Goal: Task Accomplishment & Management: Use online tool/utility

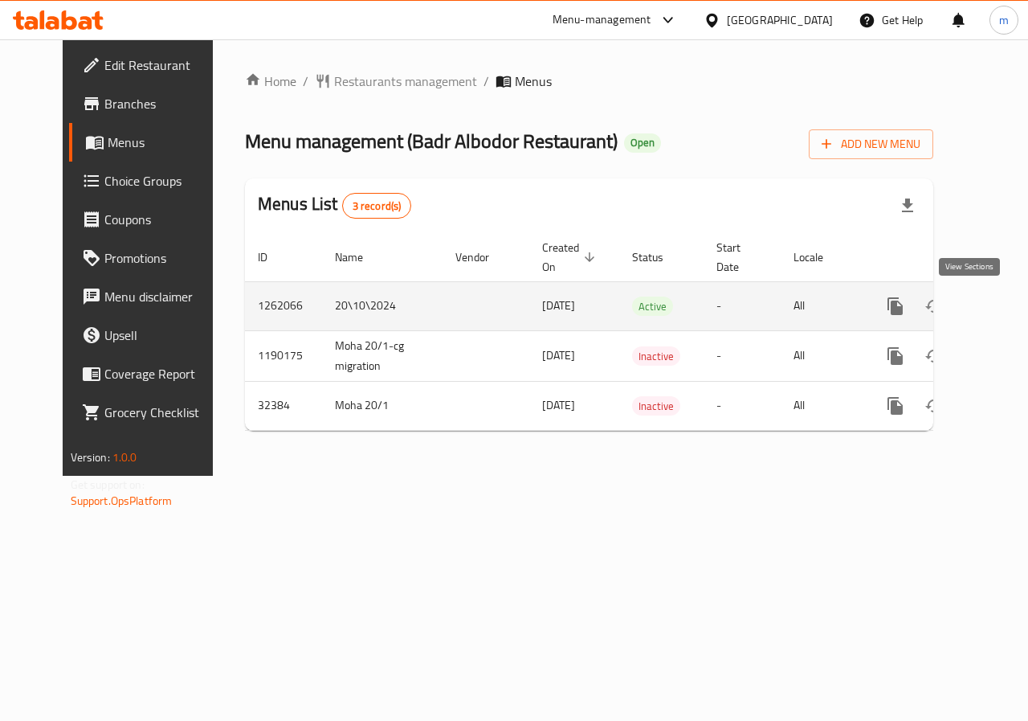
click at [992, 324] on link "enhanced table" at bounding box center [1011, 306] width 39 height 39
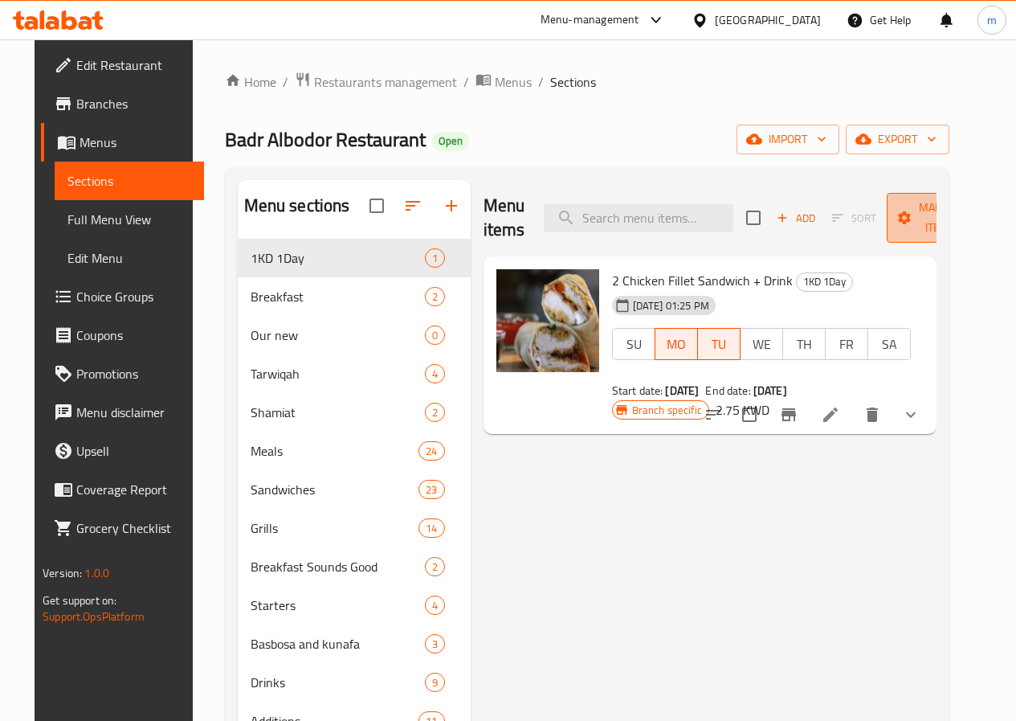
click at [938, 230] on span "Manage items" at bounding box center [941, 218] width 82 height 40
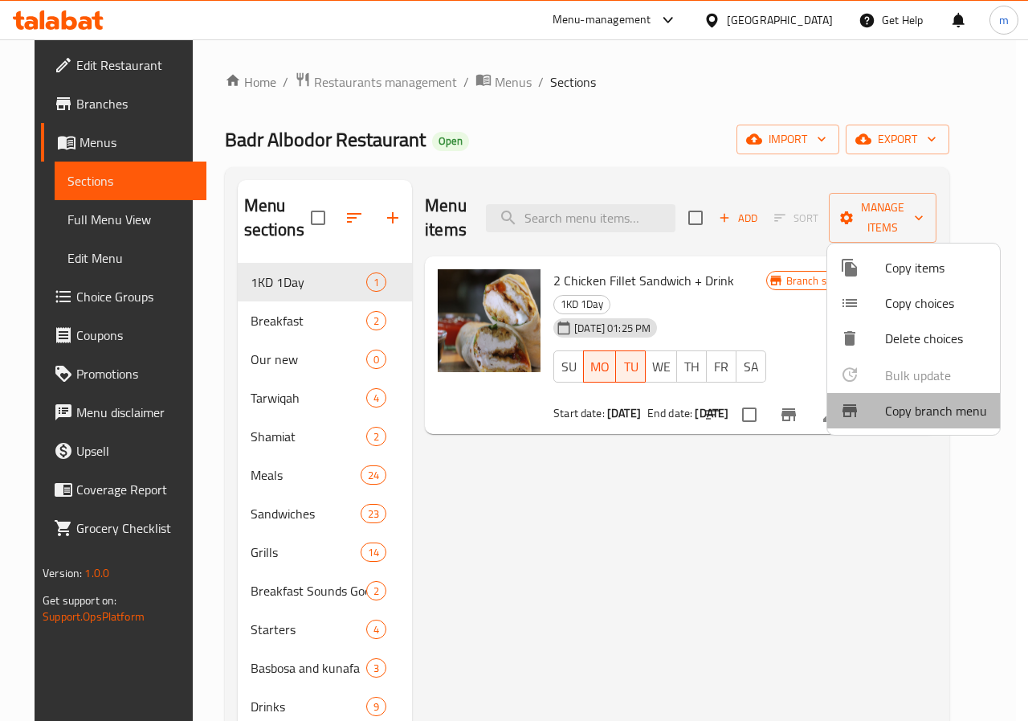
click at [961, 417] on span "Copy branch menu" at bounding box center [936, 410] width 102 height 19
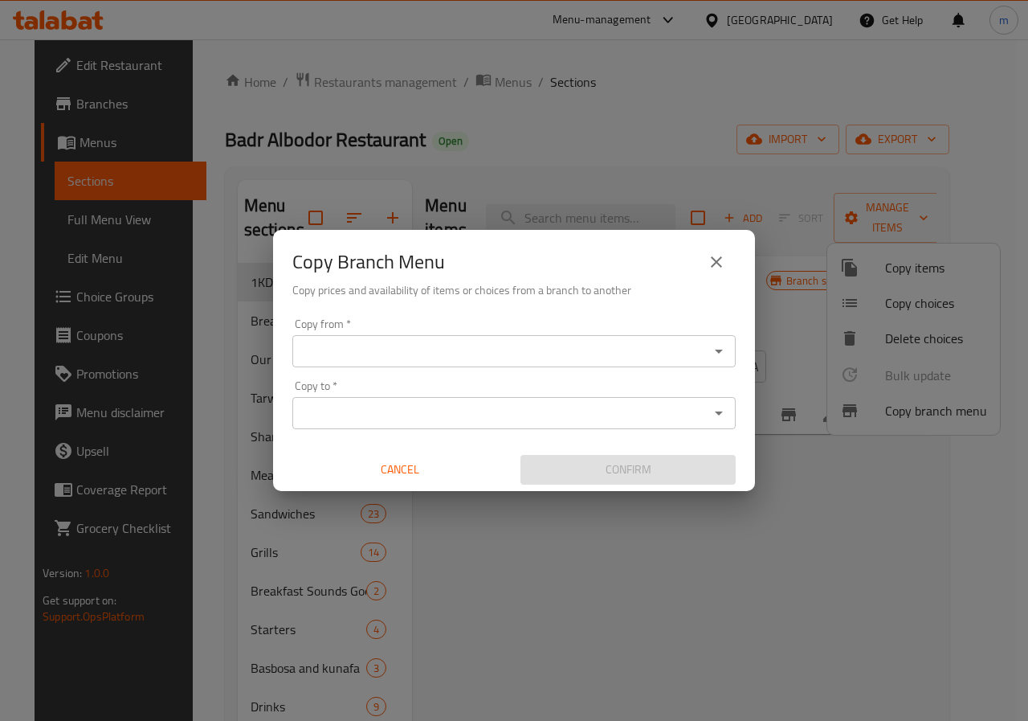
click at [586, 365] on div "Copy from *" at bounding box center [513, 351] width 443 height 32
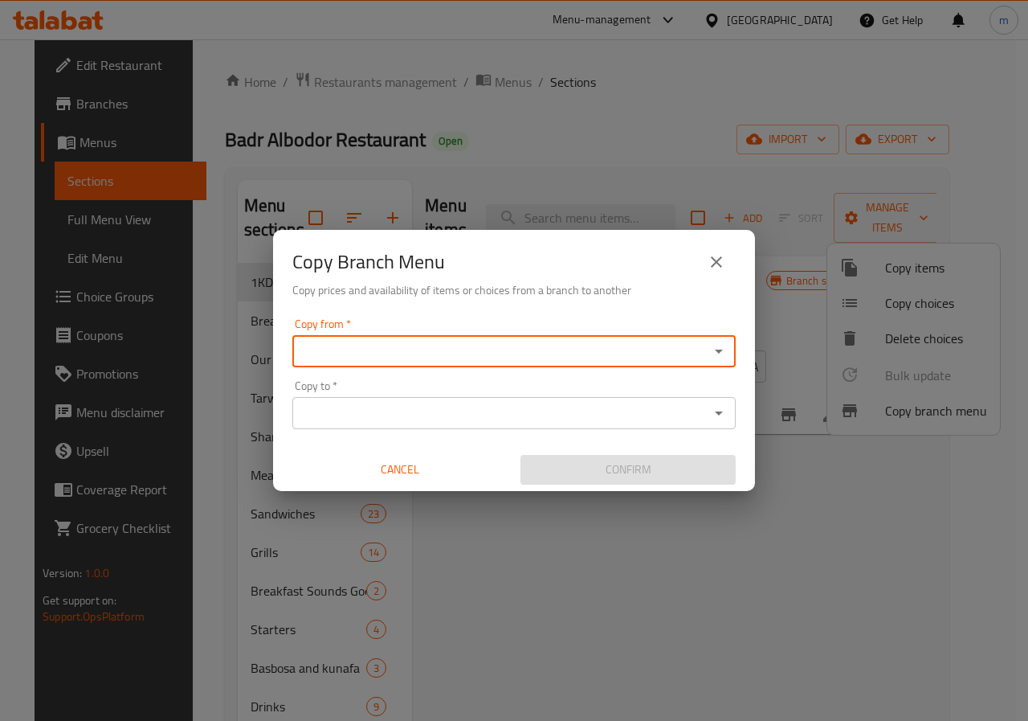
click at [413, 428] on div "Copy to *" at bounding box center [513, 413] width 443 height 32
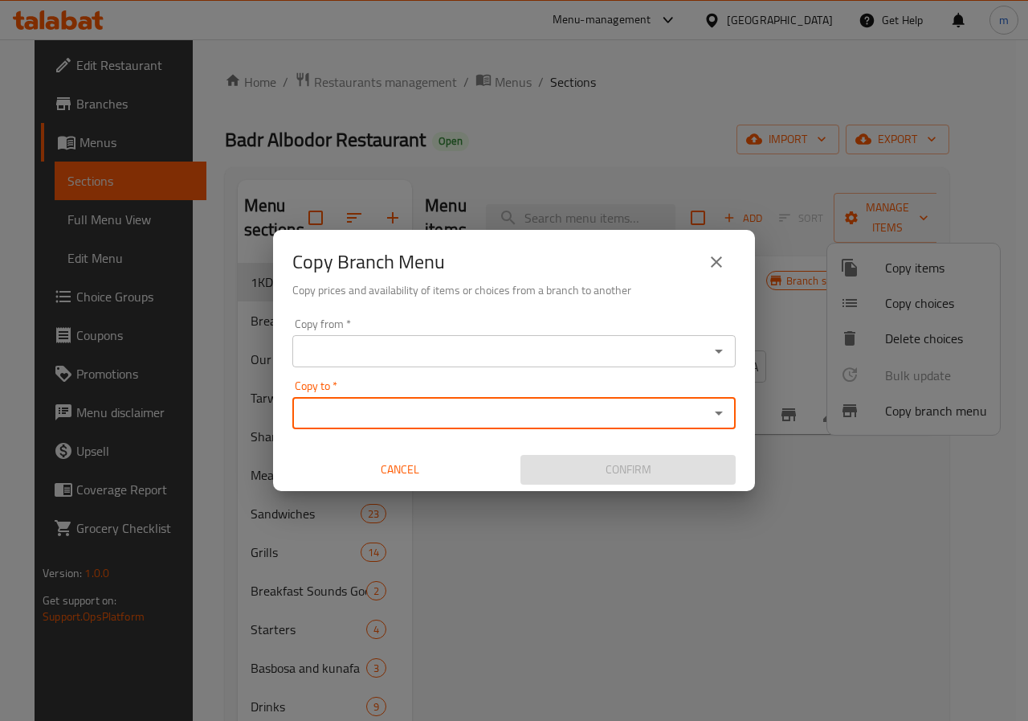
paste input "774590"
click at [418, 333] on div "Copy from   * Copy from *" at bounding box center [513, 342] width 443 height 49
type input "774590"
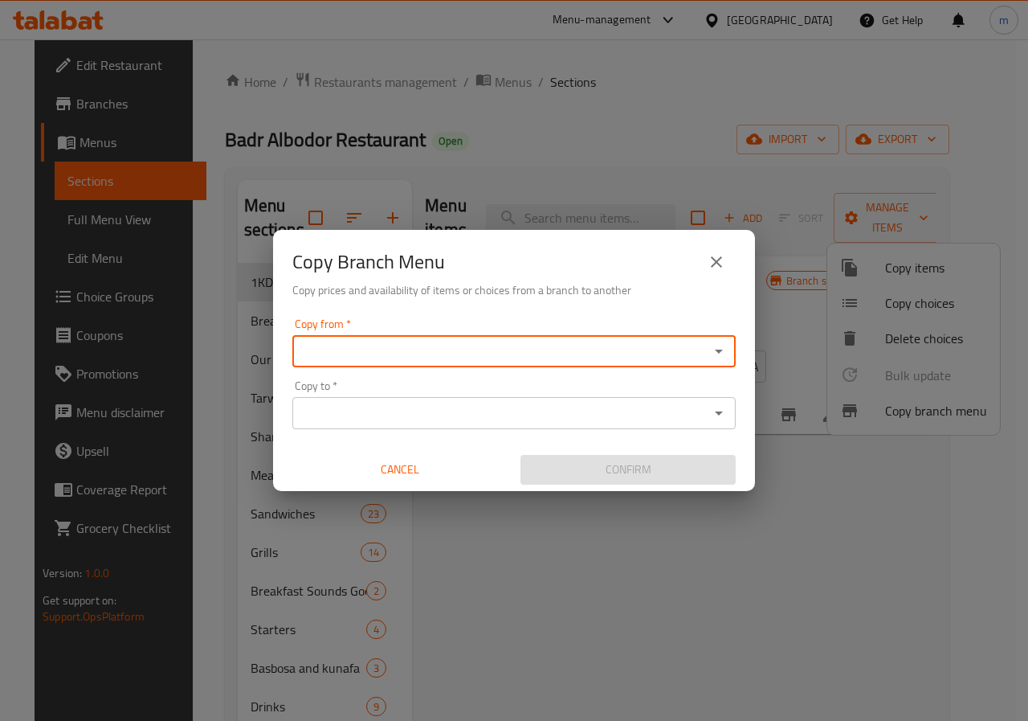
click at [483, 356] on input "Copy from   *" at bounding box center [500, 351] width 407 height 22
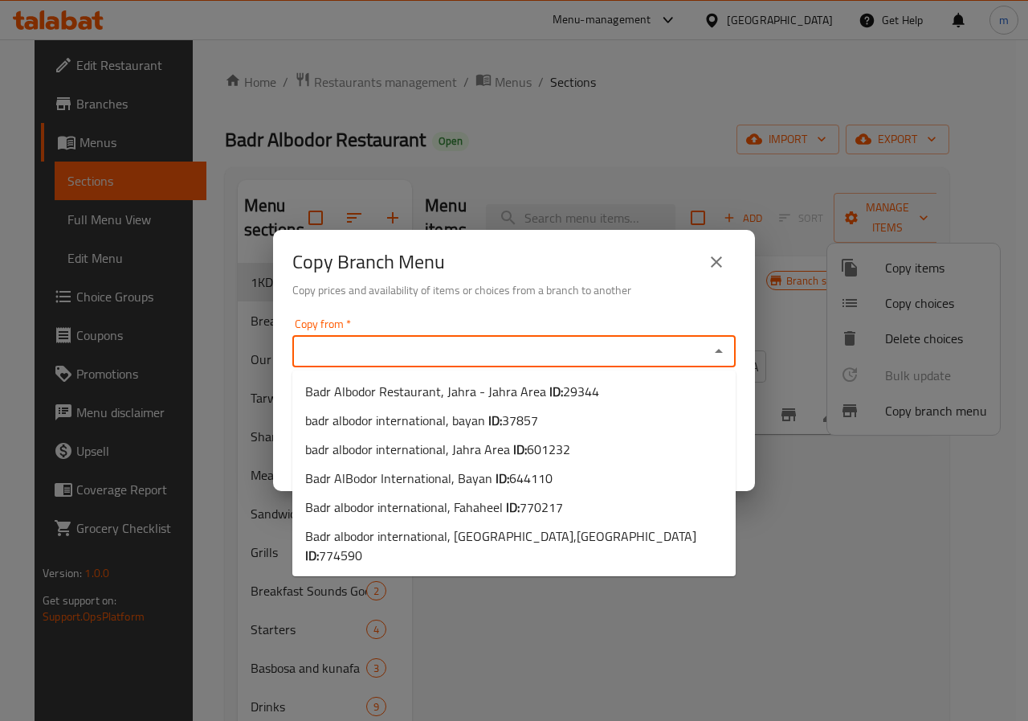
paste input "770217"
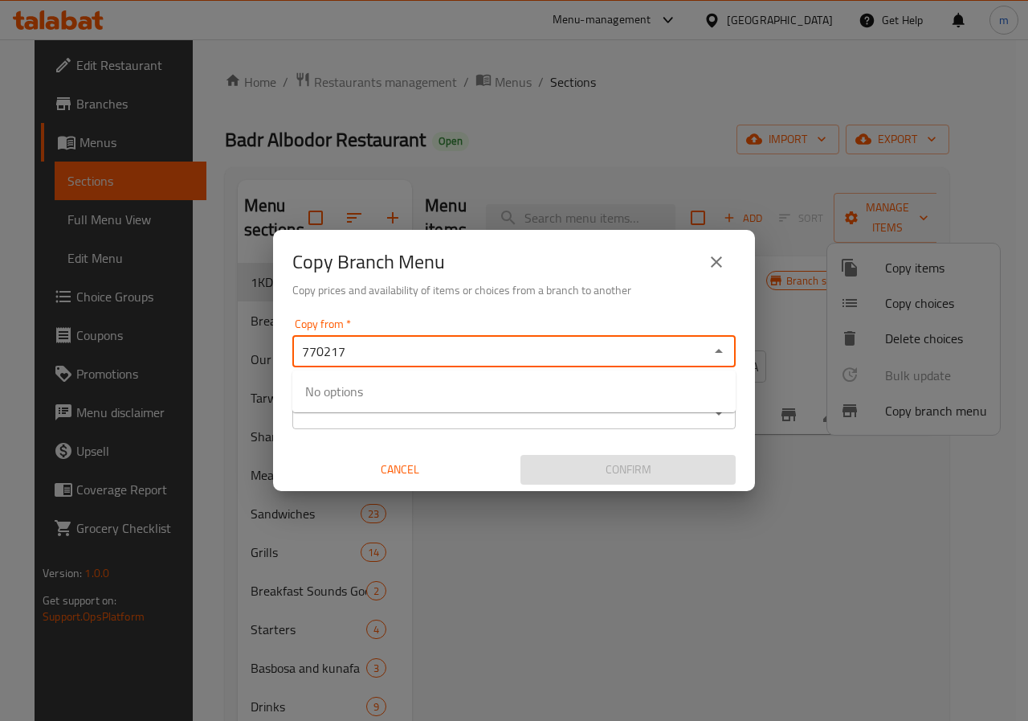
type input "770217"
click at [459, 434] on div "Copy from   * Copy from * Copy to   * Copy to * Cancel Confirm" at bounding box center [514, 401] width 482 height 179
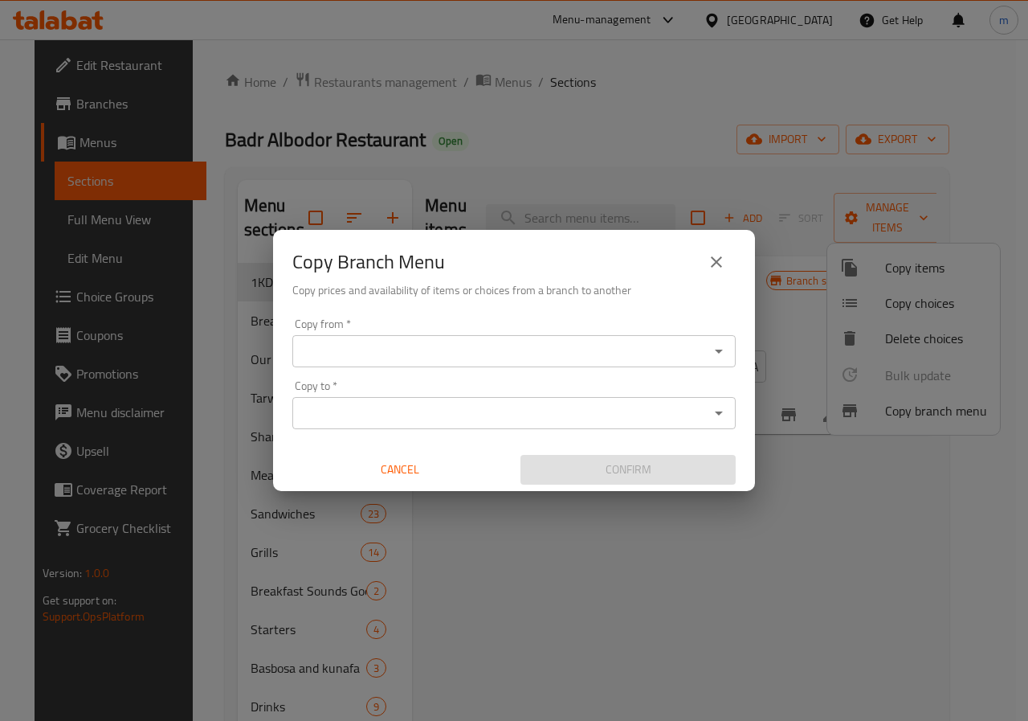
click at [449, 367] on div "Copy from   * Copy from * Copy to   * Copy to * Cancel Confirm" at bounding box center [514, 401] width 482 height 179
click at [450, 348] on input "Copy from   *" at bounding box center [500, 351] width 407 height 22
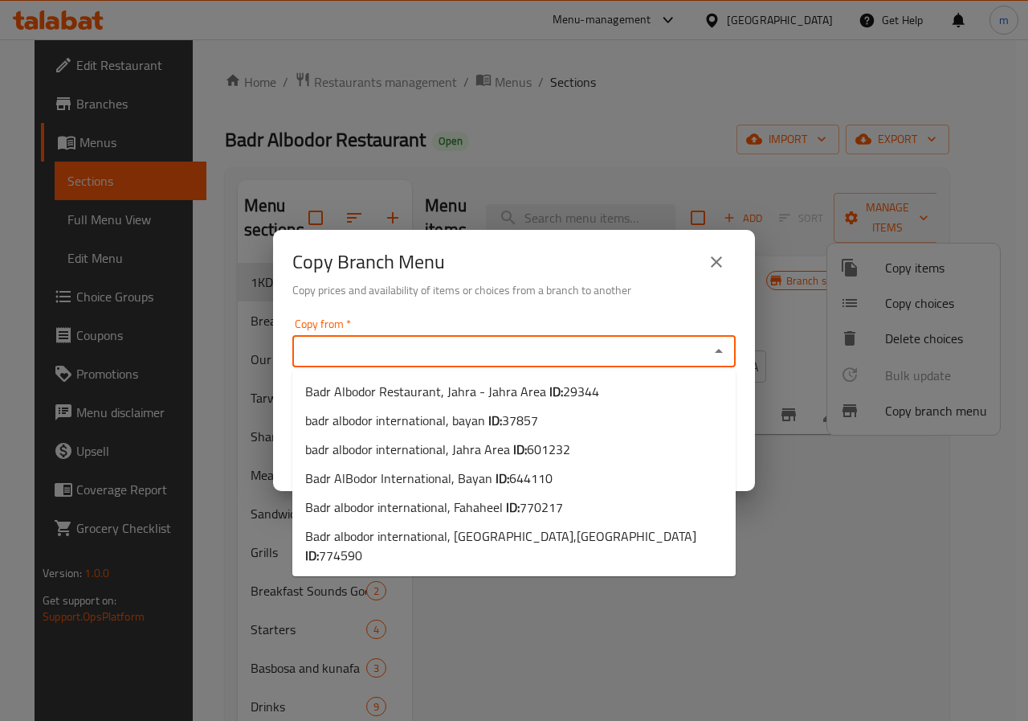
paste input "770217"
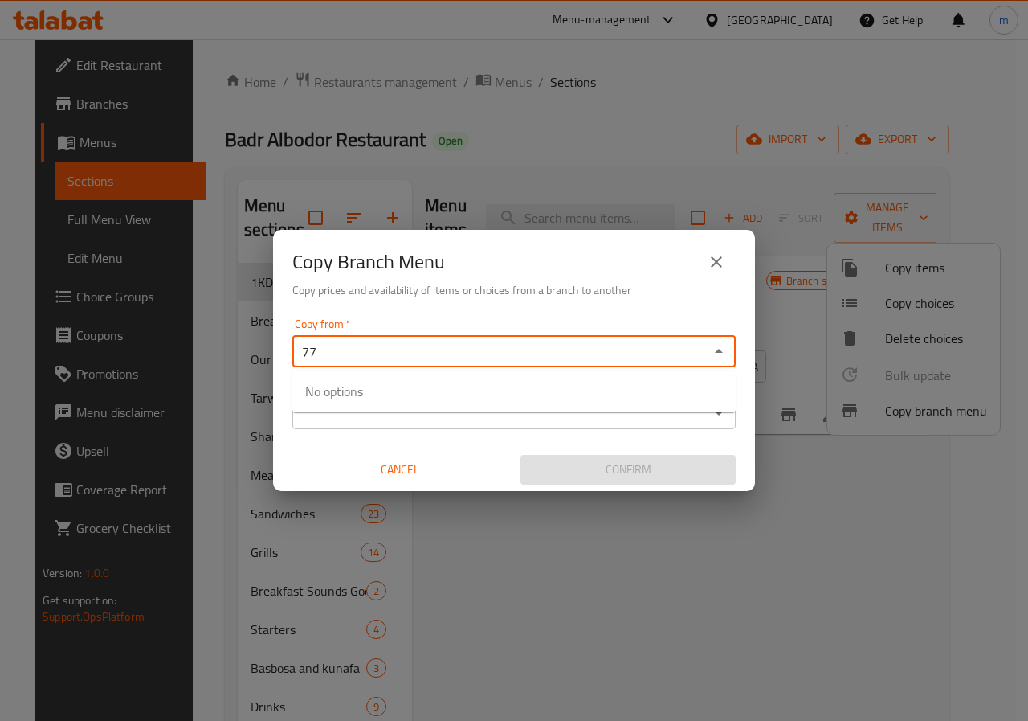
type input "7"
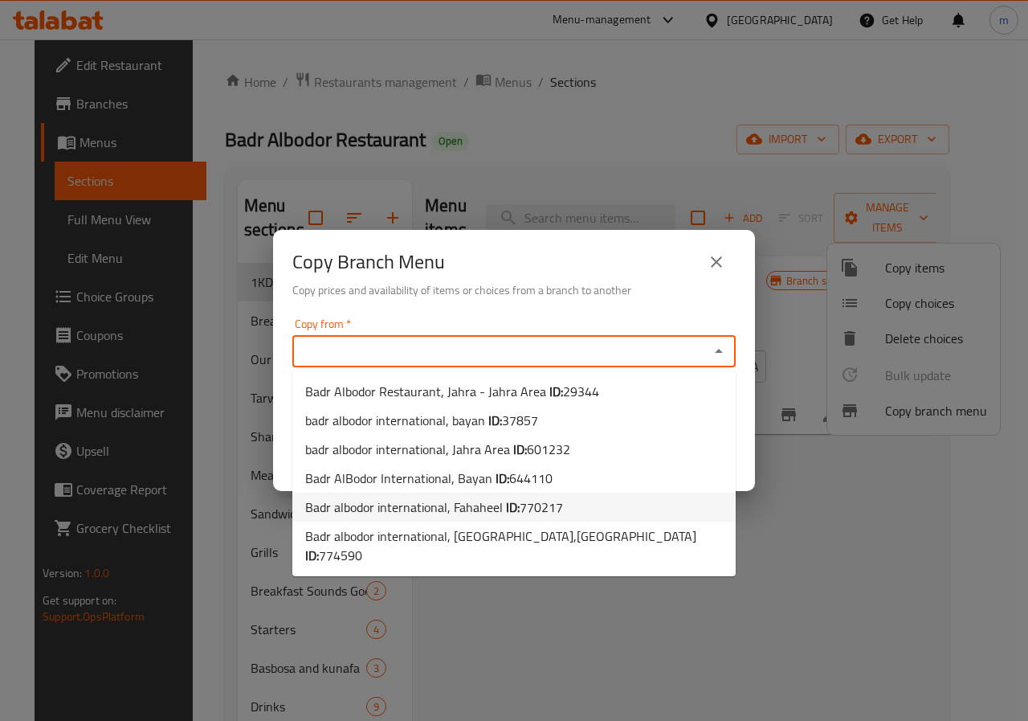
click at [460, 500] on span "Badr albodor international, Fahaheel ID: 770217" at bounding box center [434, 506] width 258 height 19
type input "Badr albodor international, Fahaheel"
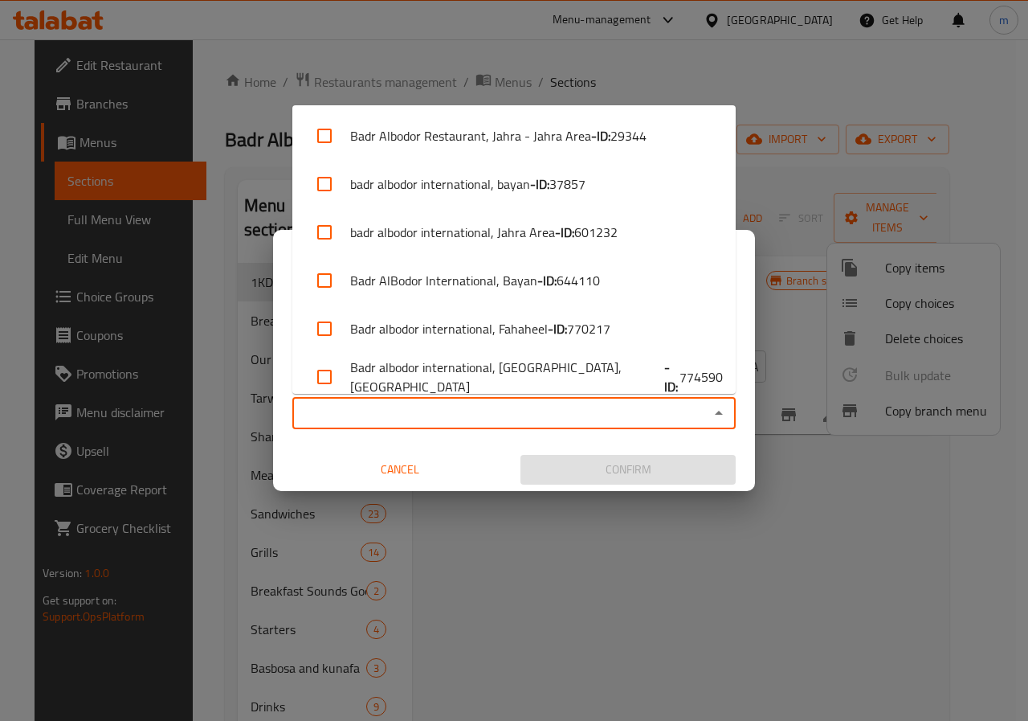
click at [480, 409] on input "Copy to   *" at bounding box center [500, 413] width 407 height 22
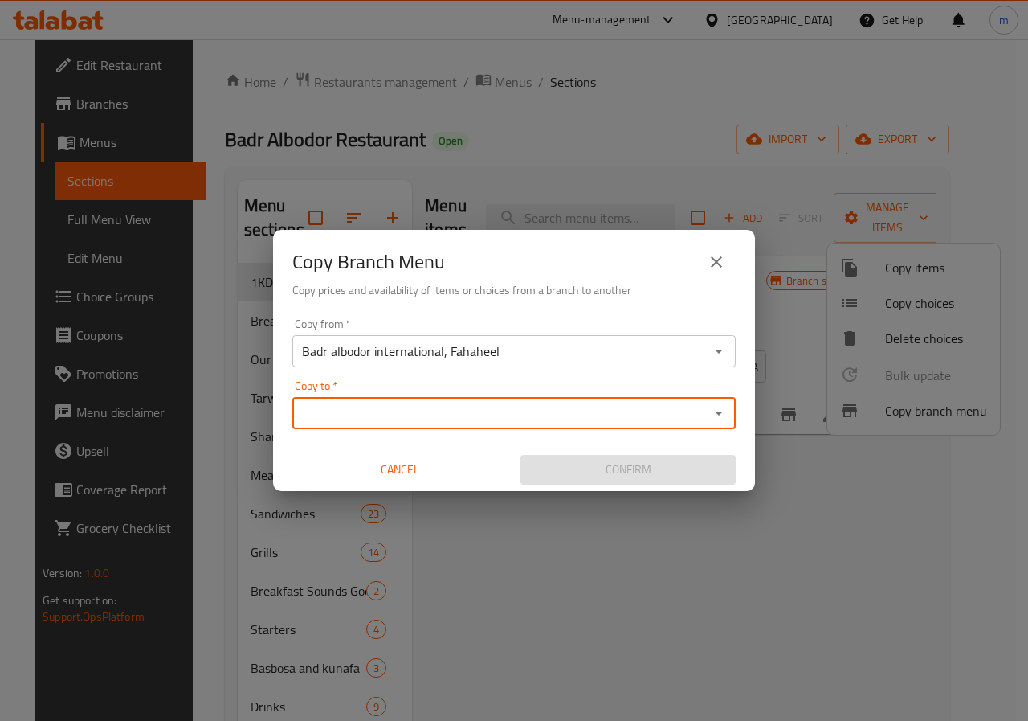
click at [487, 426] on div "Copy to *" at bounding box center [513, 413] width 443 height 32
type input "5"
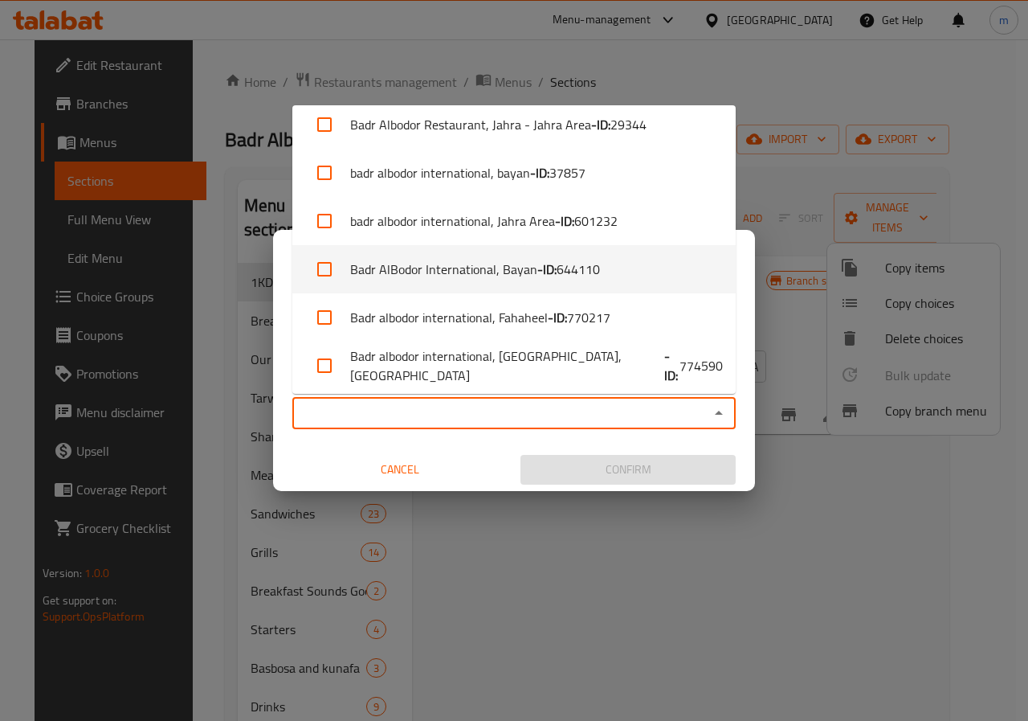
scroll to position [14, 0]
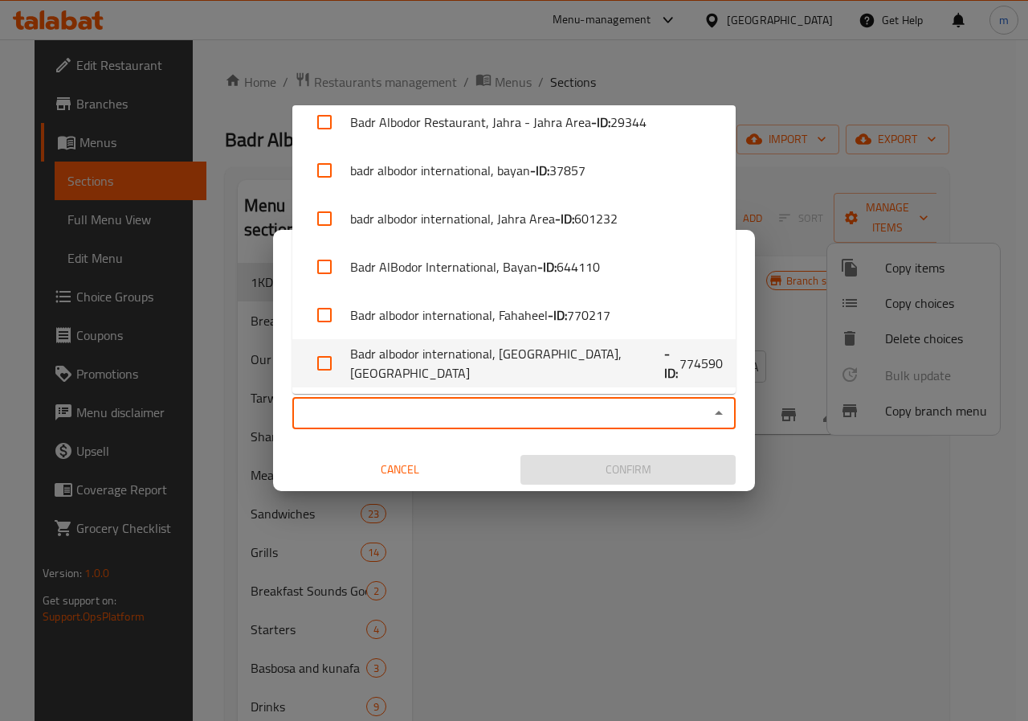
click at [565, 366] on li "Badr albodor international, Kuwait City,Kuwait City - ID: 774590" at bounding box center [513, 363] width 443 height 48
checkbox input "true"
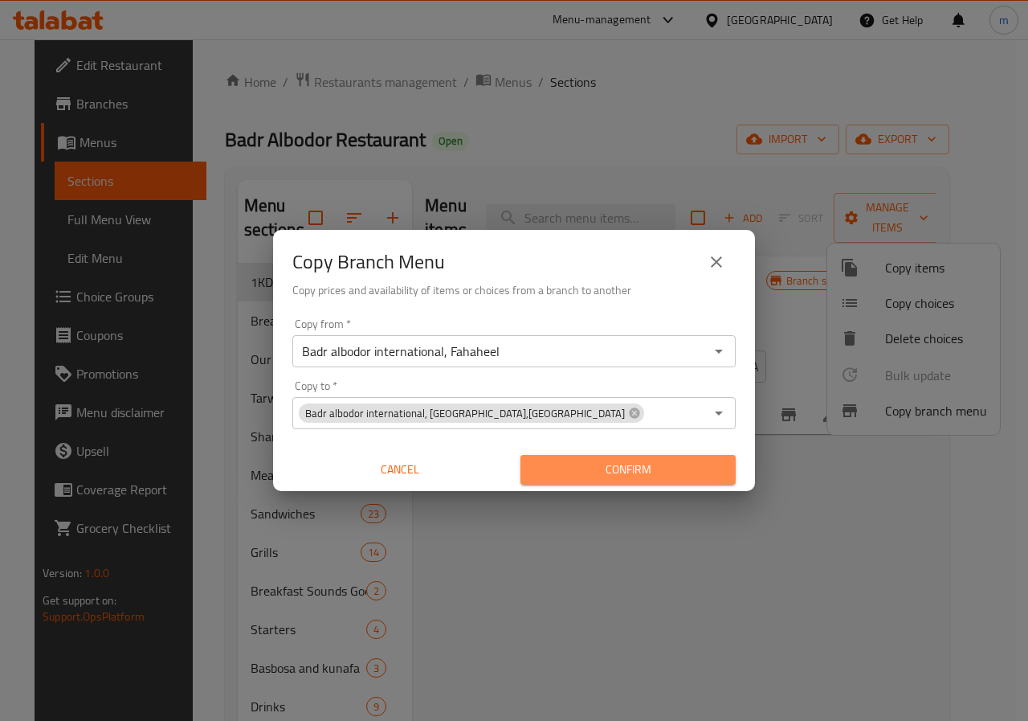
click at [569, 467] on span "Confirm" at bounding box center [628, 469] width 190 height 20
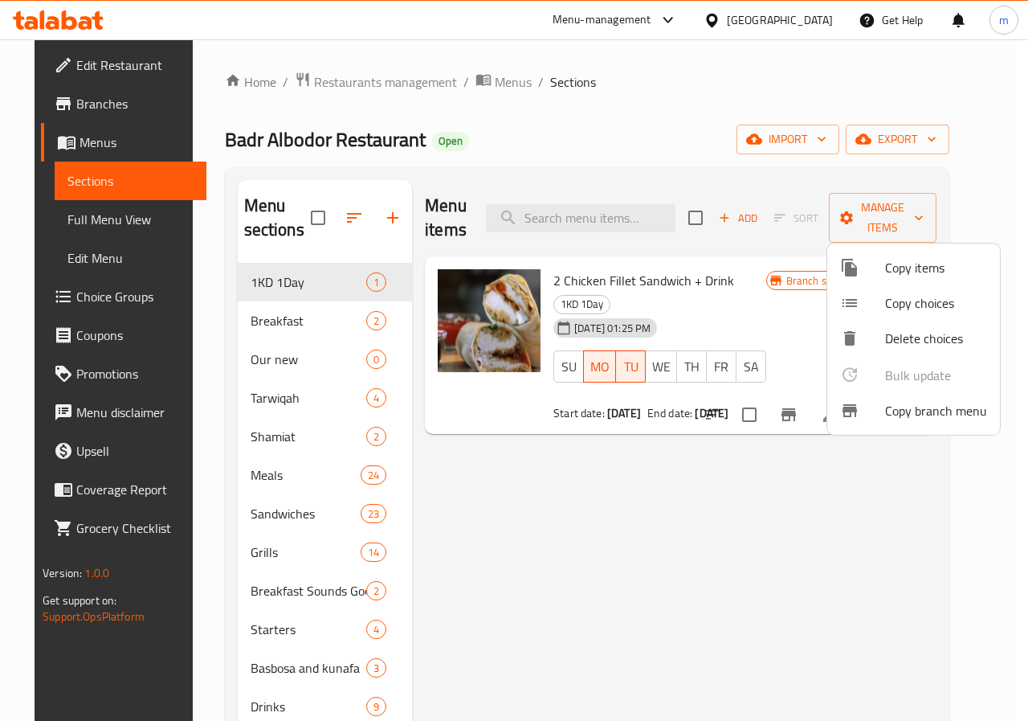
click at [76, 172] on div at bounding box center [514, 360] width 1028 height 721
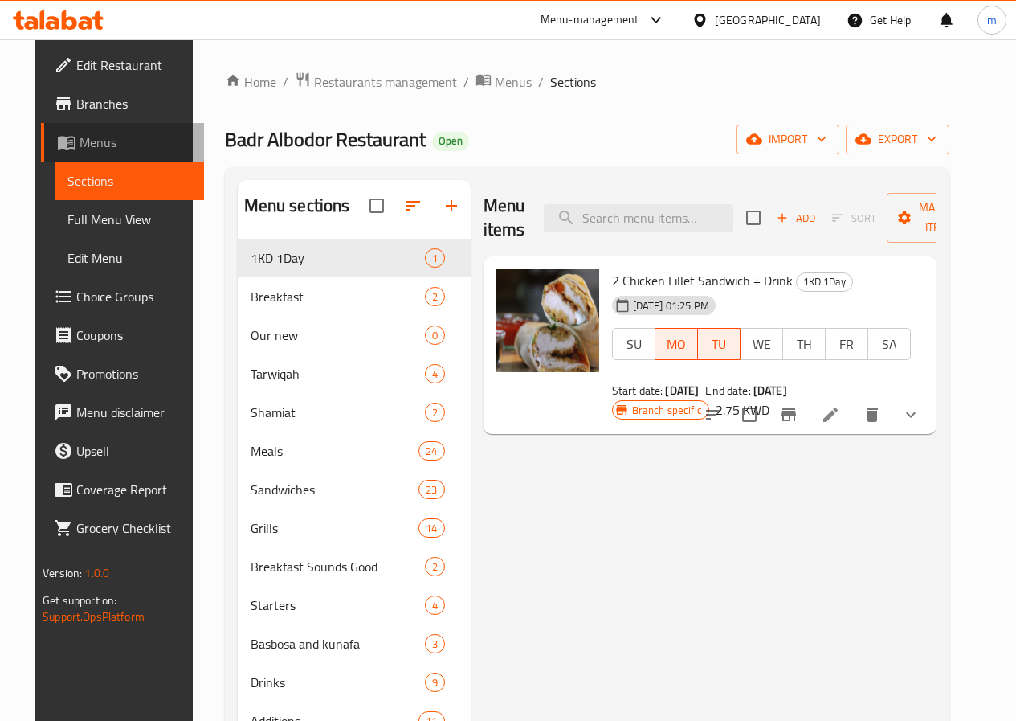
click at [80, 141] on span "Menus" at bounding box center [136, 142] width 112 height 19
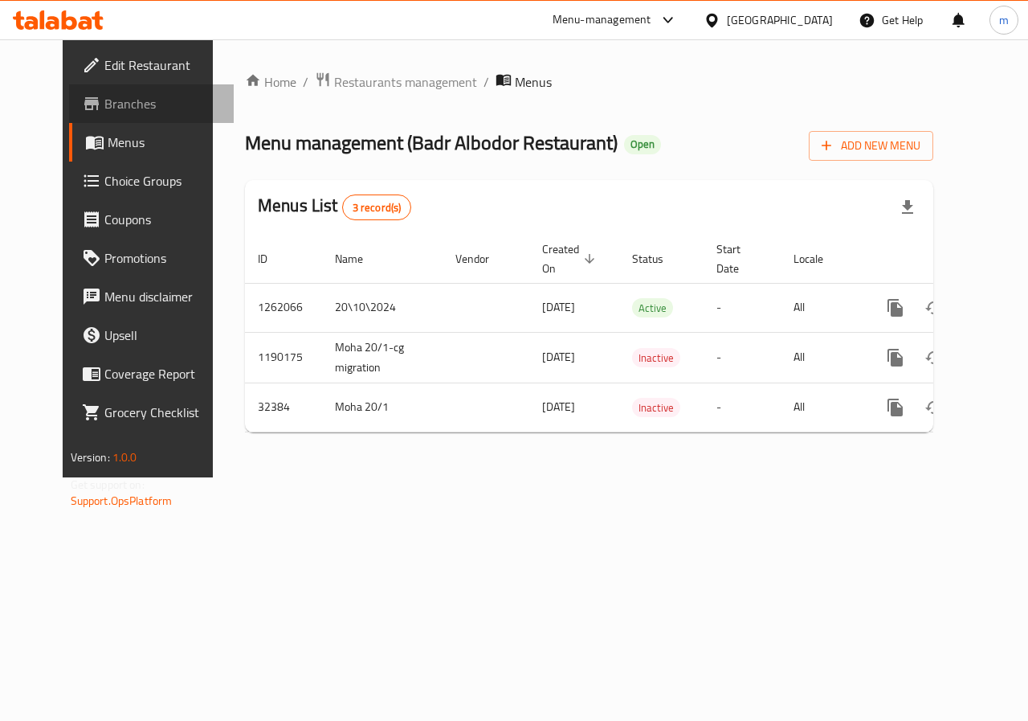
click at [106, 100] on span "Branches" at bounding box center [162, 103] width 117 height 19
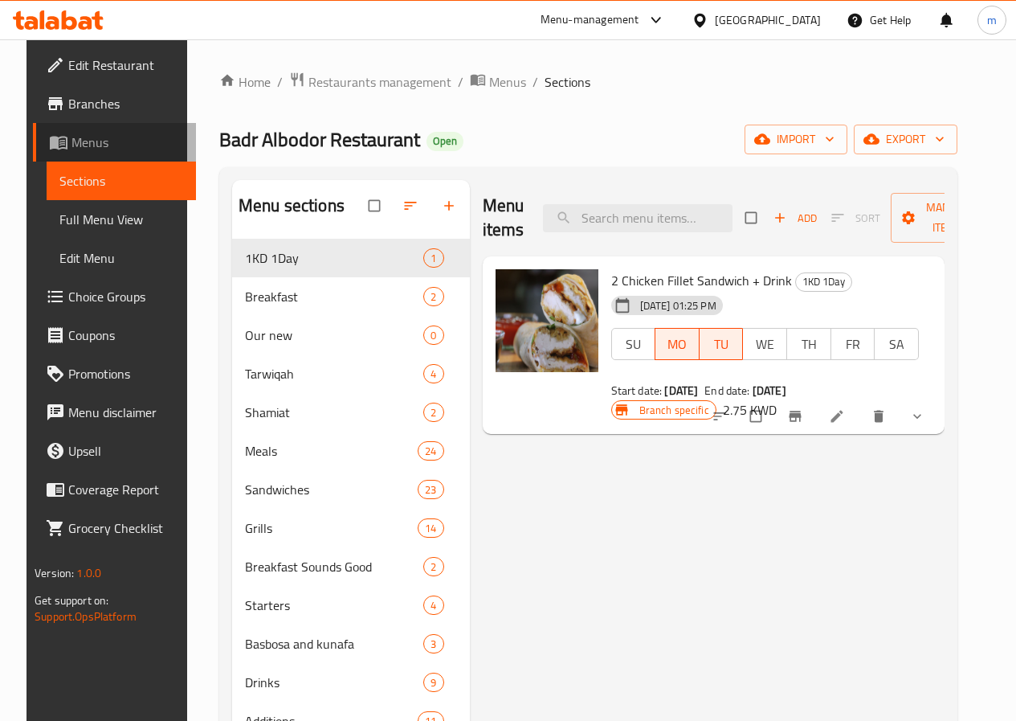
click at [100, 132] on link "Menus" at bounding box center [114, 142] width 163 height 39
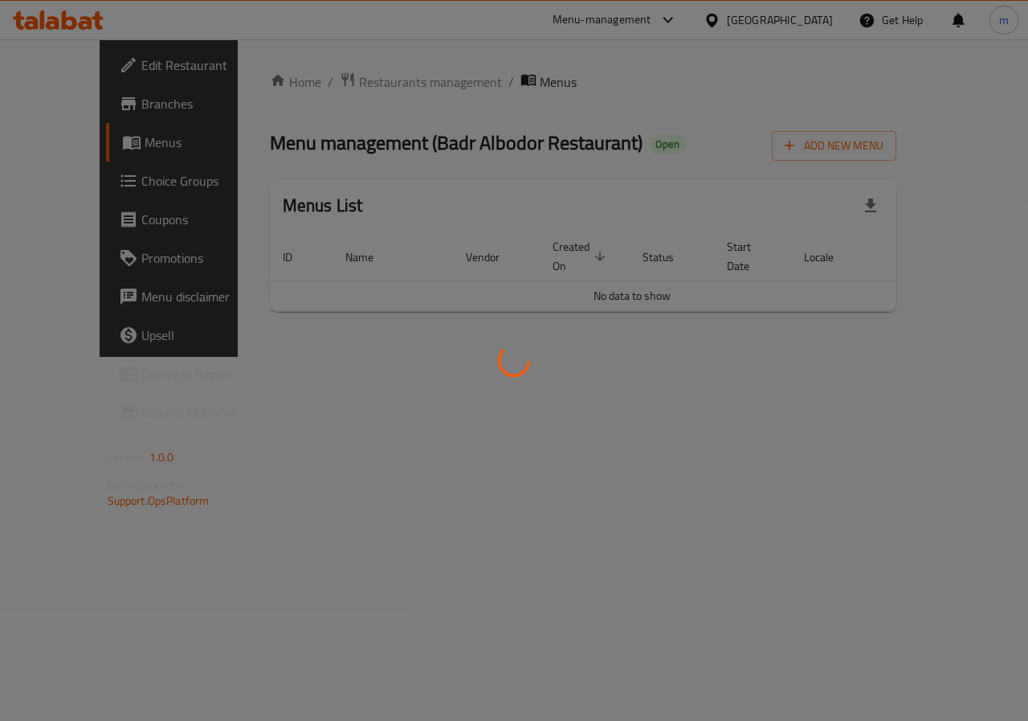
click at [99, 103] on div at bounding box center [514, 360] width 1028 height 721
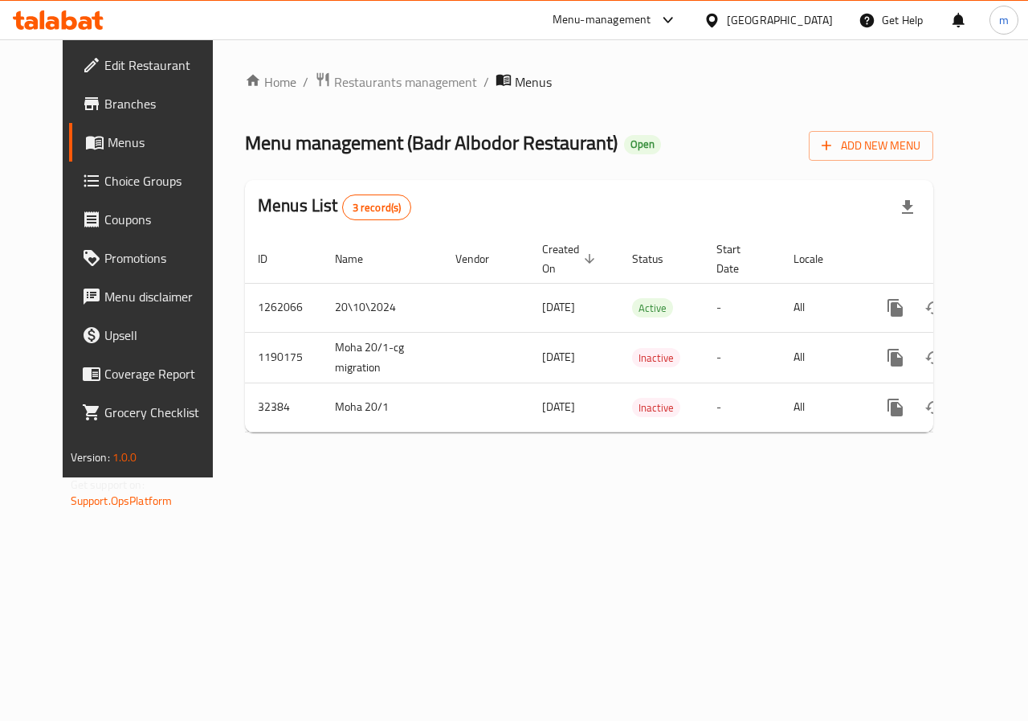
click at [108, 145] on span "Menus" at bounding box center [165, 142] width 114 height 19
click at [104, 112] on span "Branches" at bounding box center [162, 103] width 117 height 19
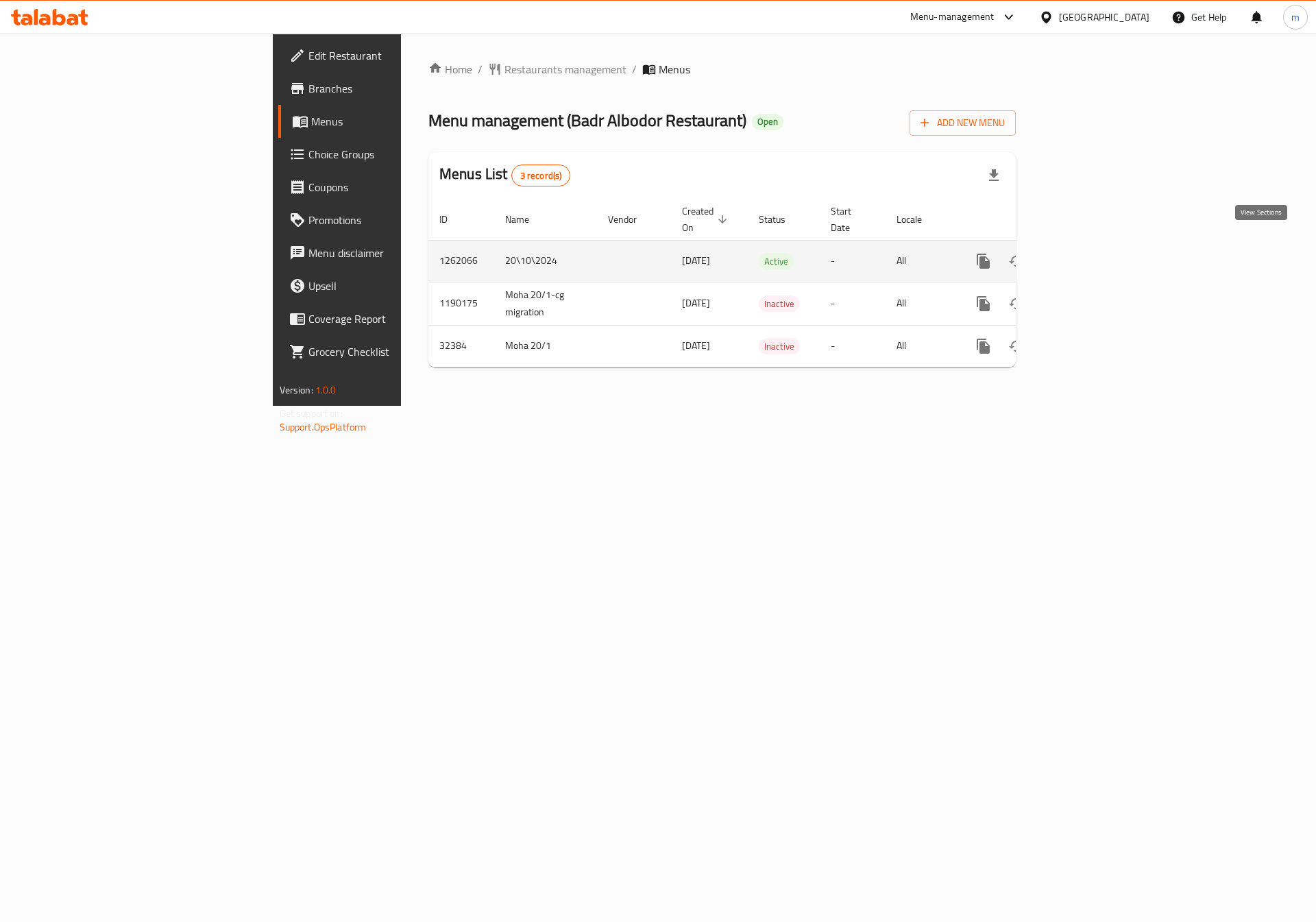
click at [1089, 255] on icon "enhanced table" at bounding box center [1082, 261] width 12 height 12
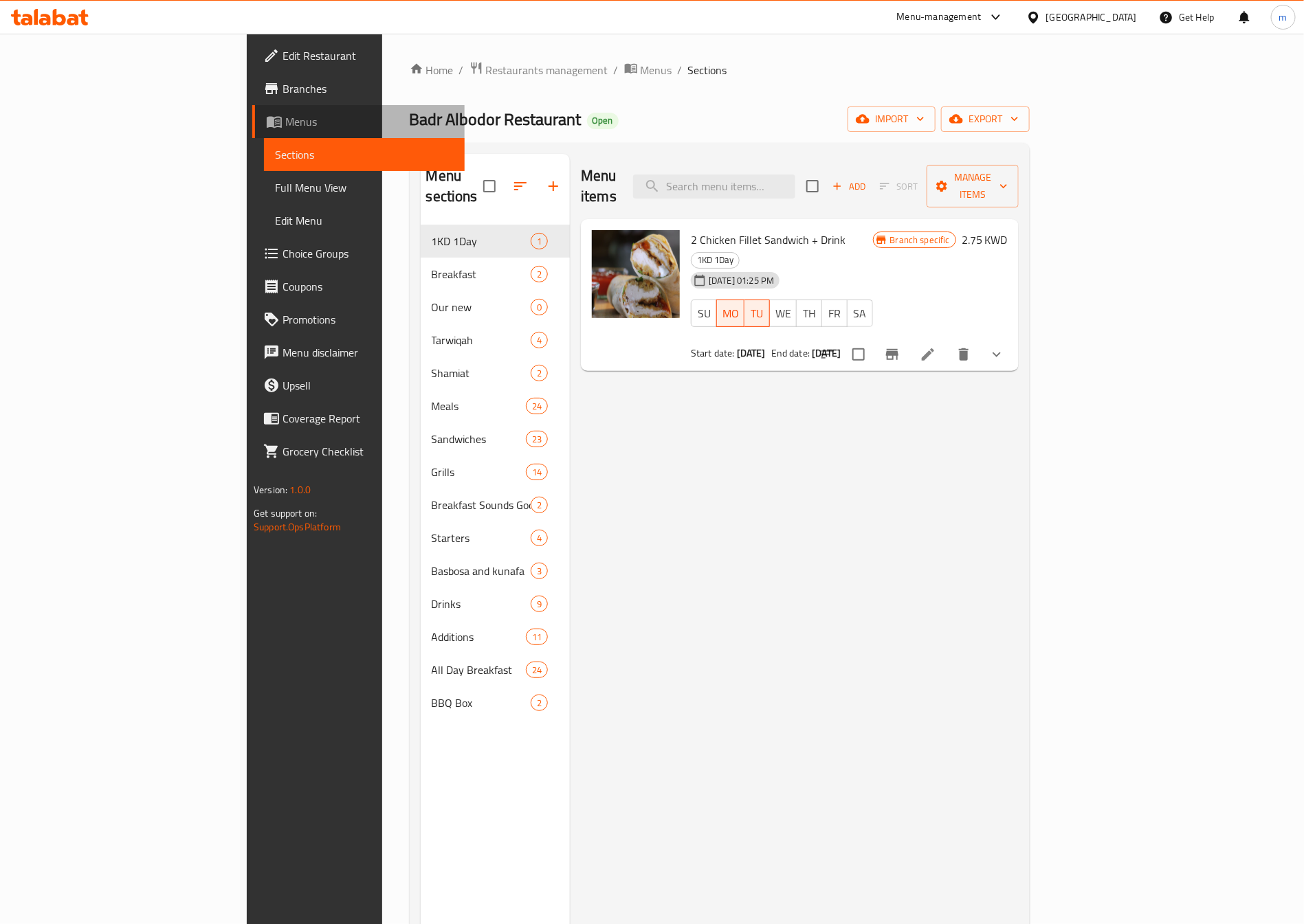
click at [252, 136] on link "Menus" at bounding box center [359, 121] width 212 height 33
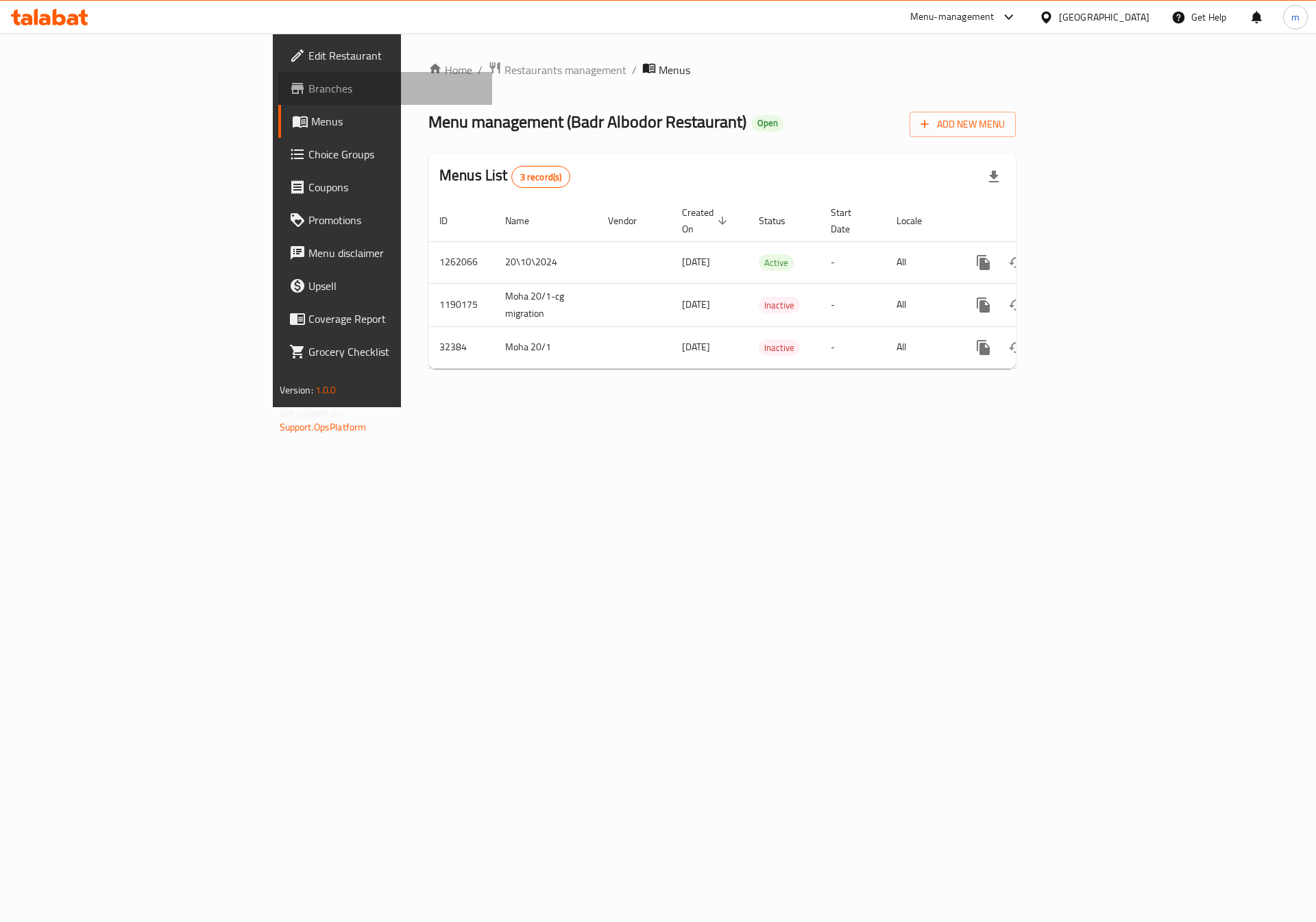
click at [278, 73] on link "Branches" at bounding box center [385, 88] width 214 height 33
click at [308, 85] on span "Branches" at bounding box center [394, 88] width 173 height 16
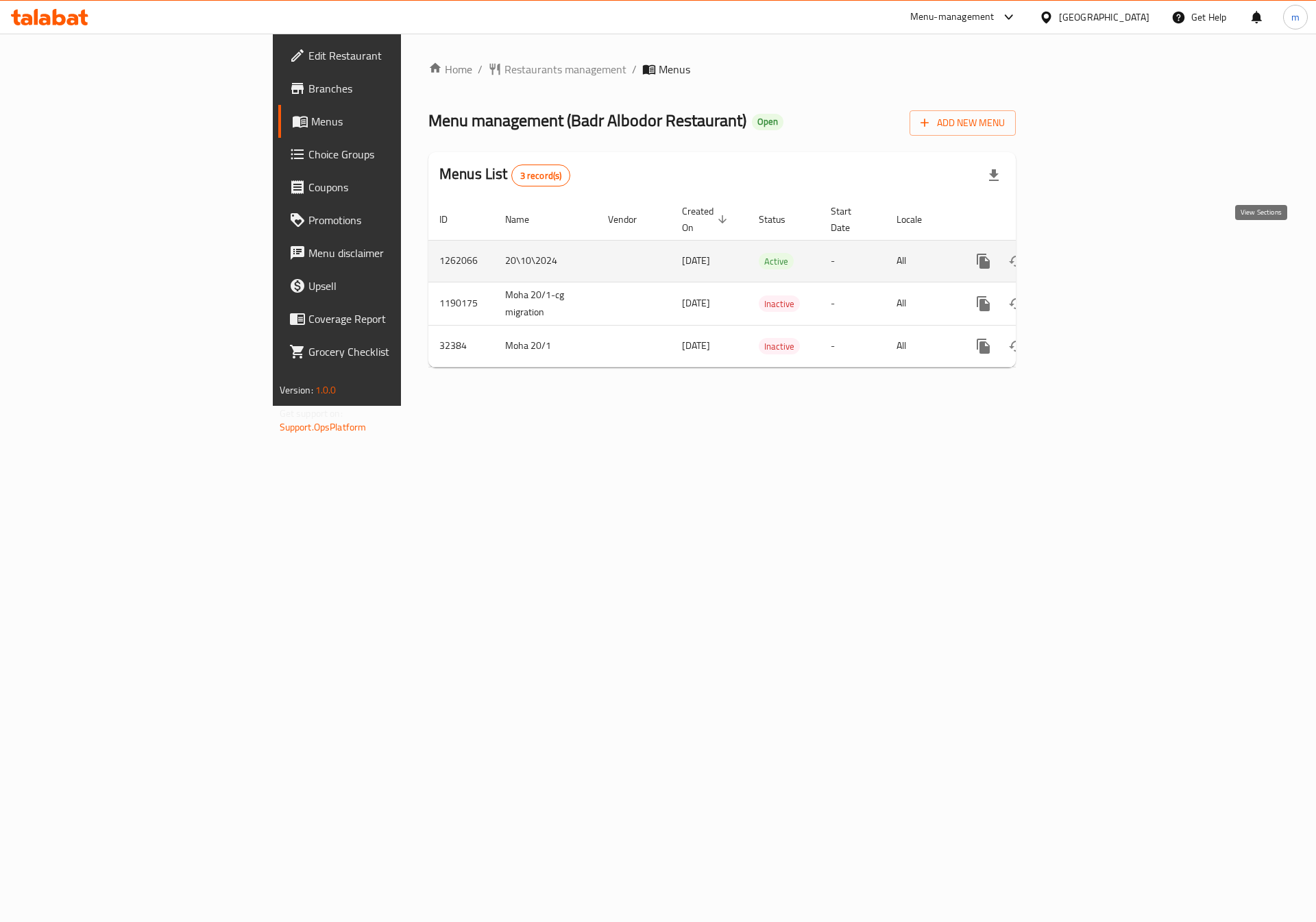
click at [1091, 253] on icon "enhanced table" at bounding box center [1082, 260] width 16 height 16
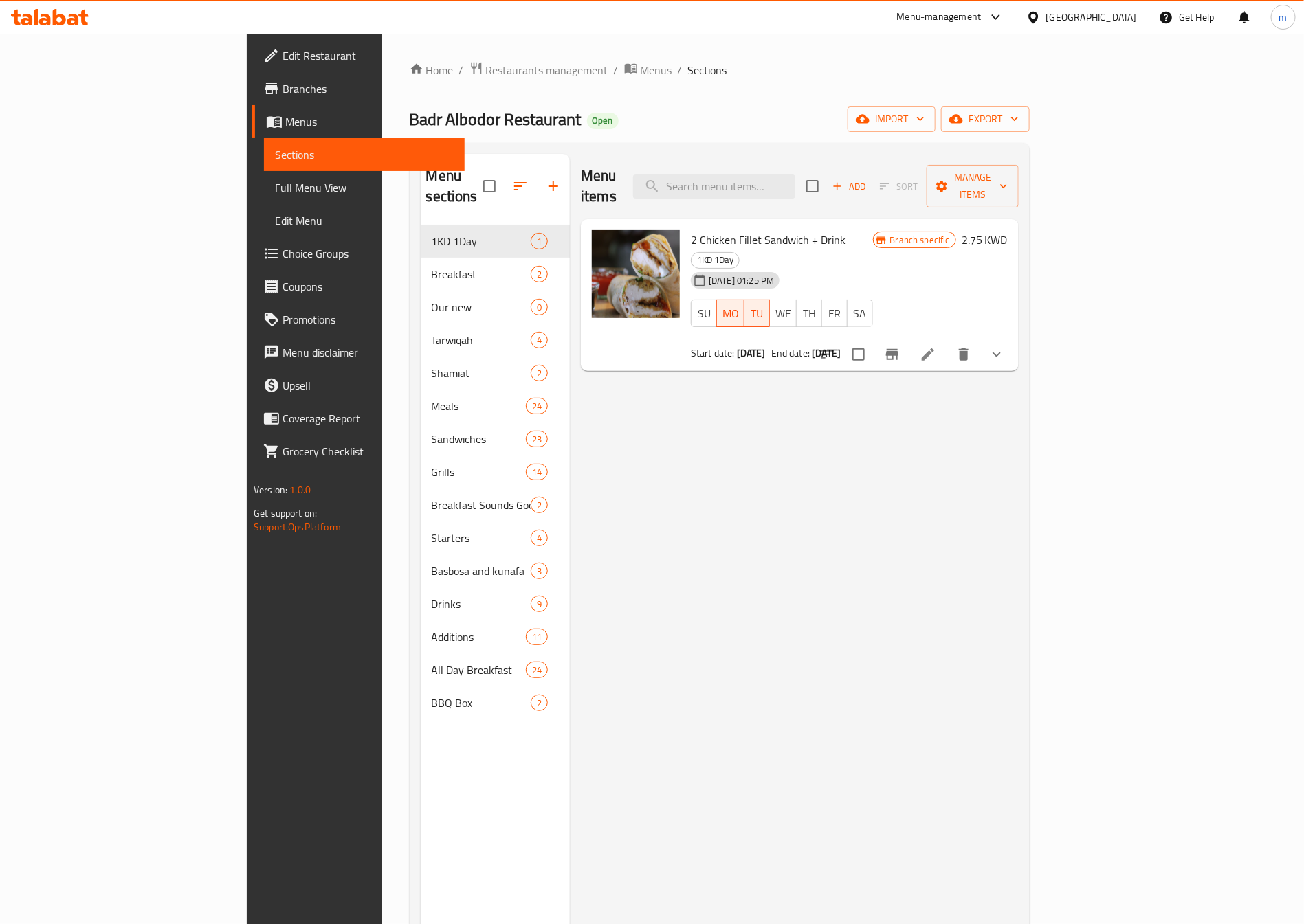
click at [264, 172] on link "Full Menu View" at bounding box center [364, 187] width 201 height 33
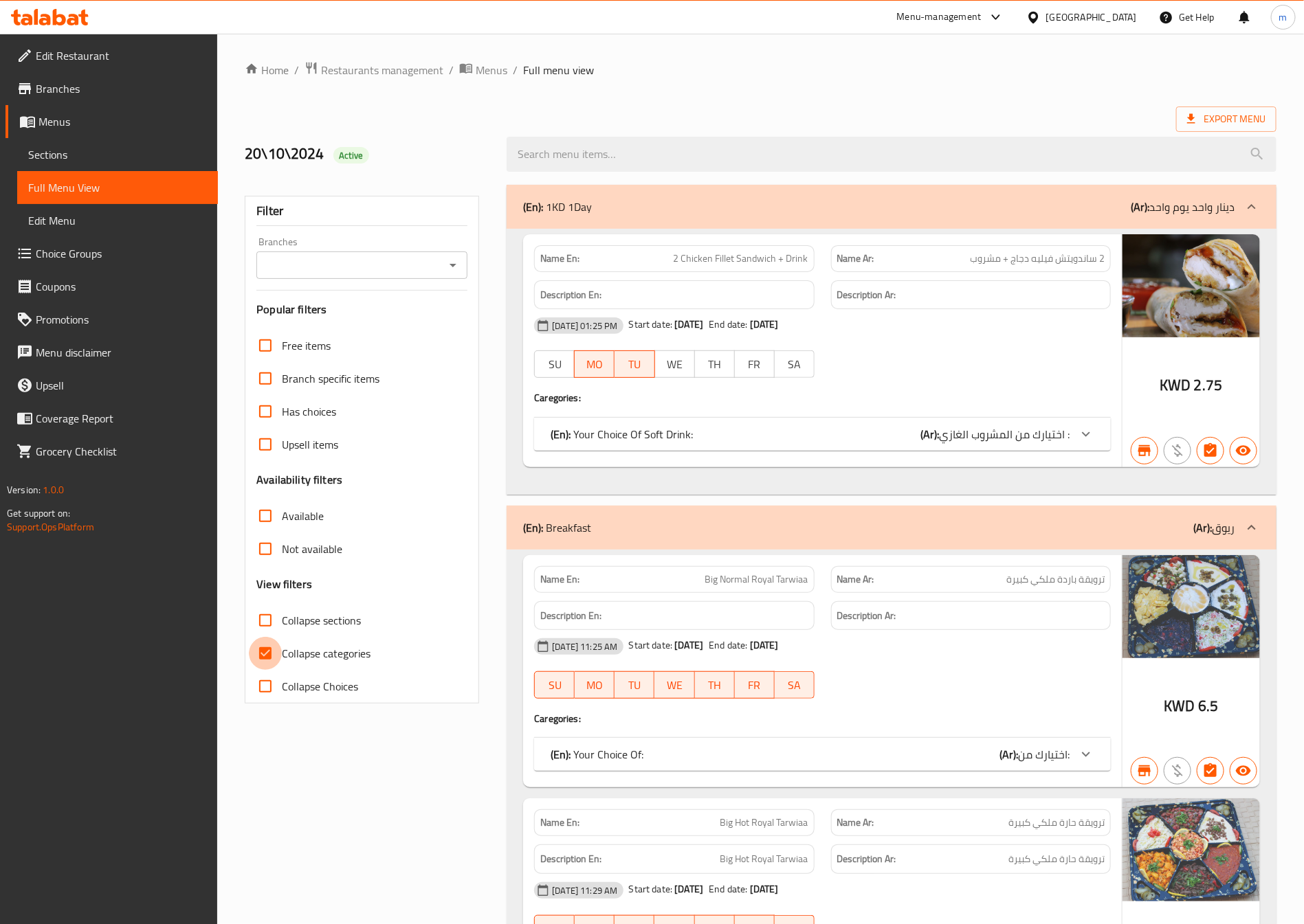
click at [270, 648] on input "Collapse categories" at bounding box center [265, 654] width 33 height 33
checkbox input "false"
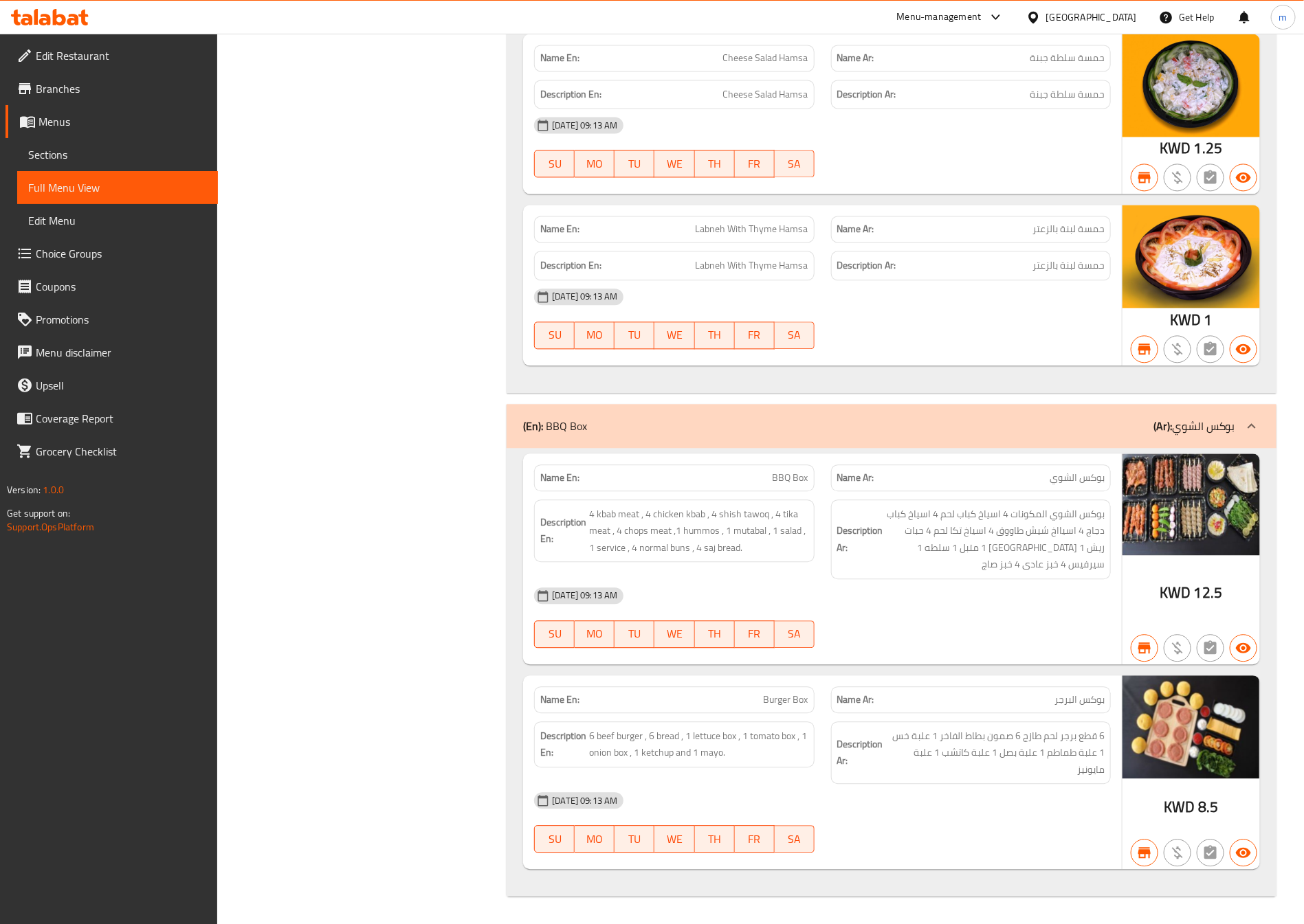
scroll to position [53844, 0]
click at [98, 86] on span "Branches" at bounding box center [122, 88] width 171 height 16
